Goal: Find specific page/section

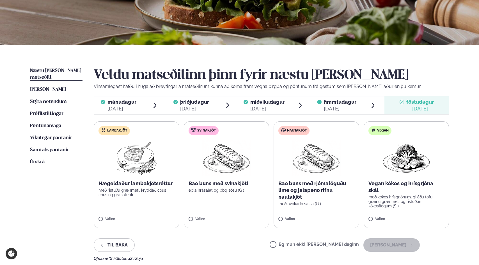
scroll to position [79, 0]
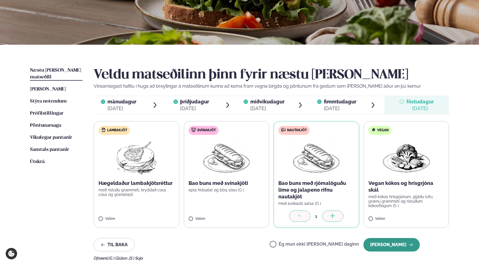
click at [388, 242] on button "[PERSON_NAME]" at bounding box center [392, 244] width 56 height 13
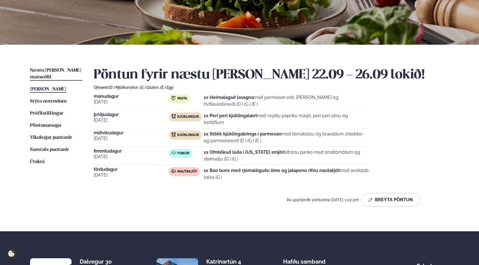
click at [44, 87] on span "[PERSON_NAME]" at bounding box center [48, 89] width 36 height 5
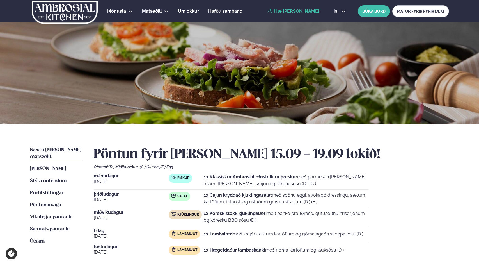
click at [50, 149] on span "Næstu [PERSON_NAME] matseðill" at bounding box center [55, 153] width 51 height 12
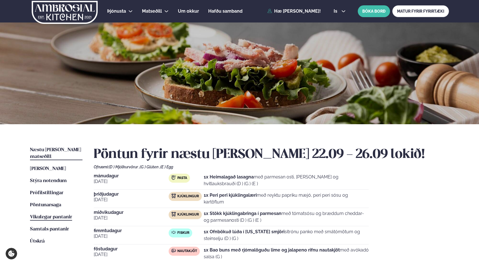
click at [63, 215] on span "Vikulegar pantanir" at bounding box center [51, 217] width 42 height 5
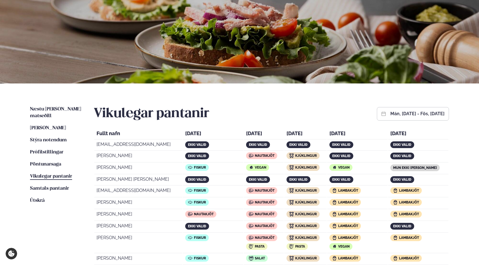
scroll to position [38, 0]
